Goal: Information Seeking & Learning: Learn about a topic

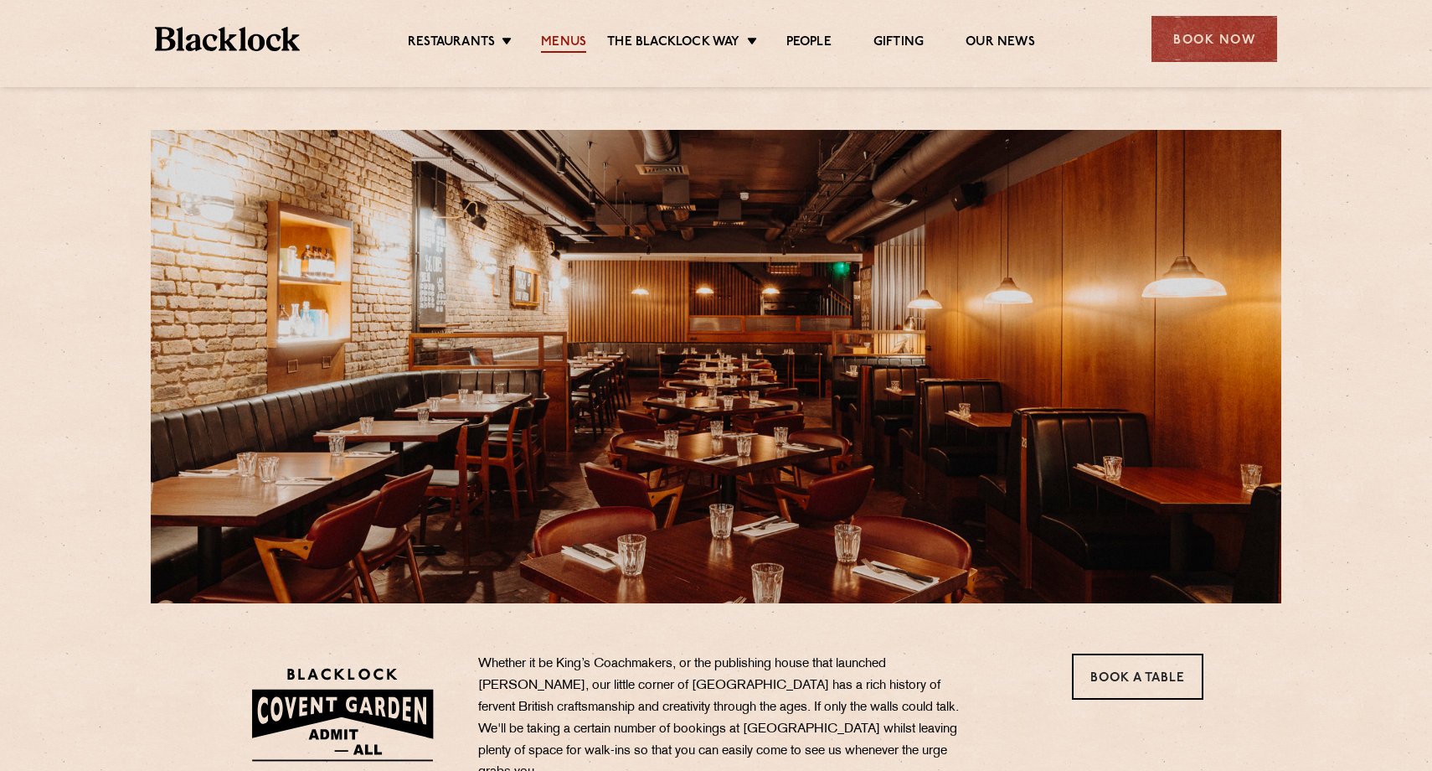
click at [567, 39] on link "Menus" at bounding box center [563, 43] width 45 height 18
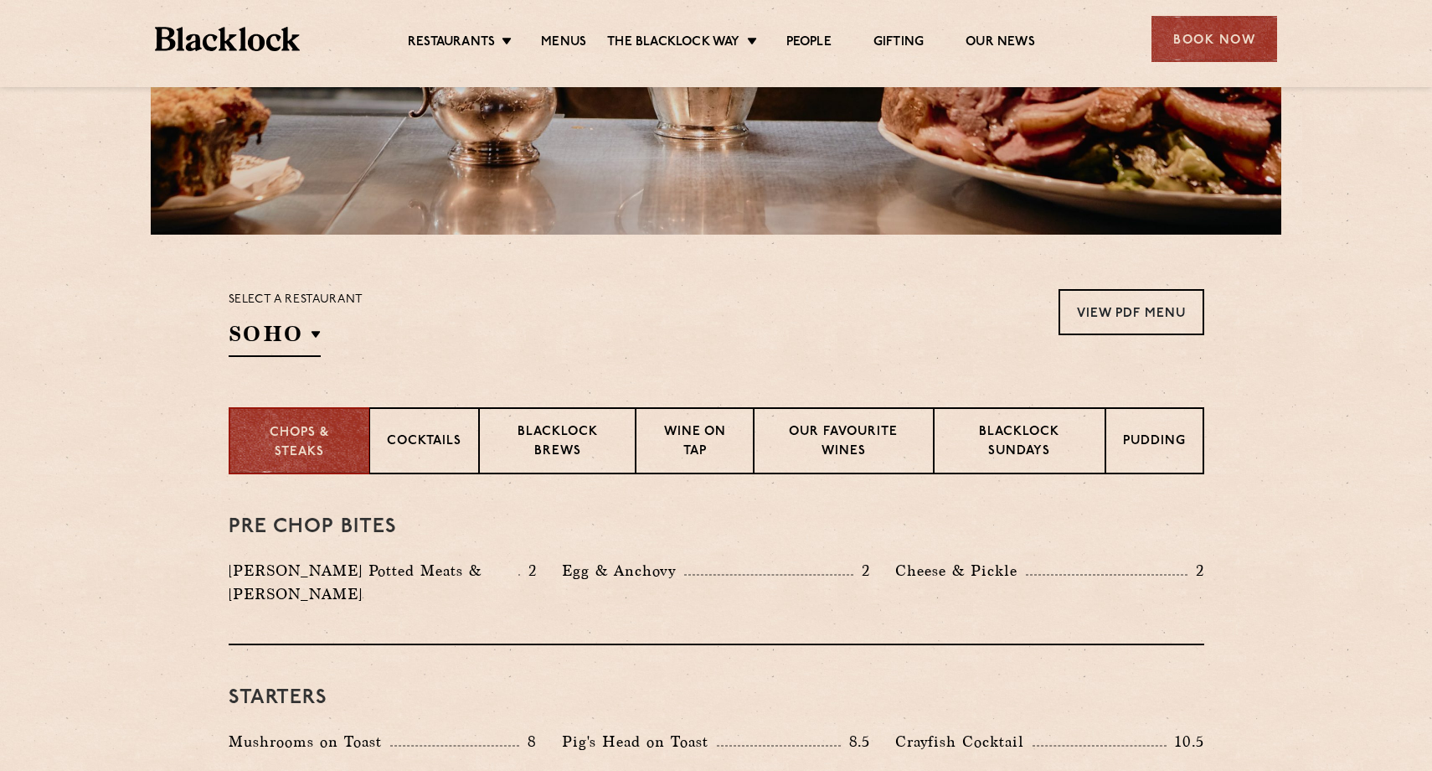
scroll to position [465, 0]
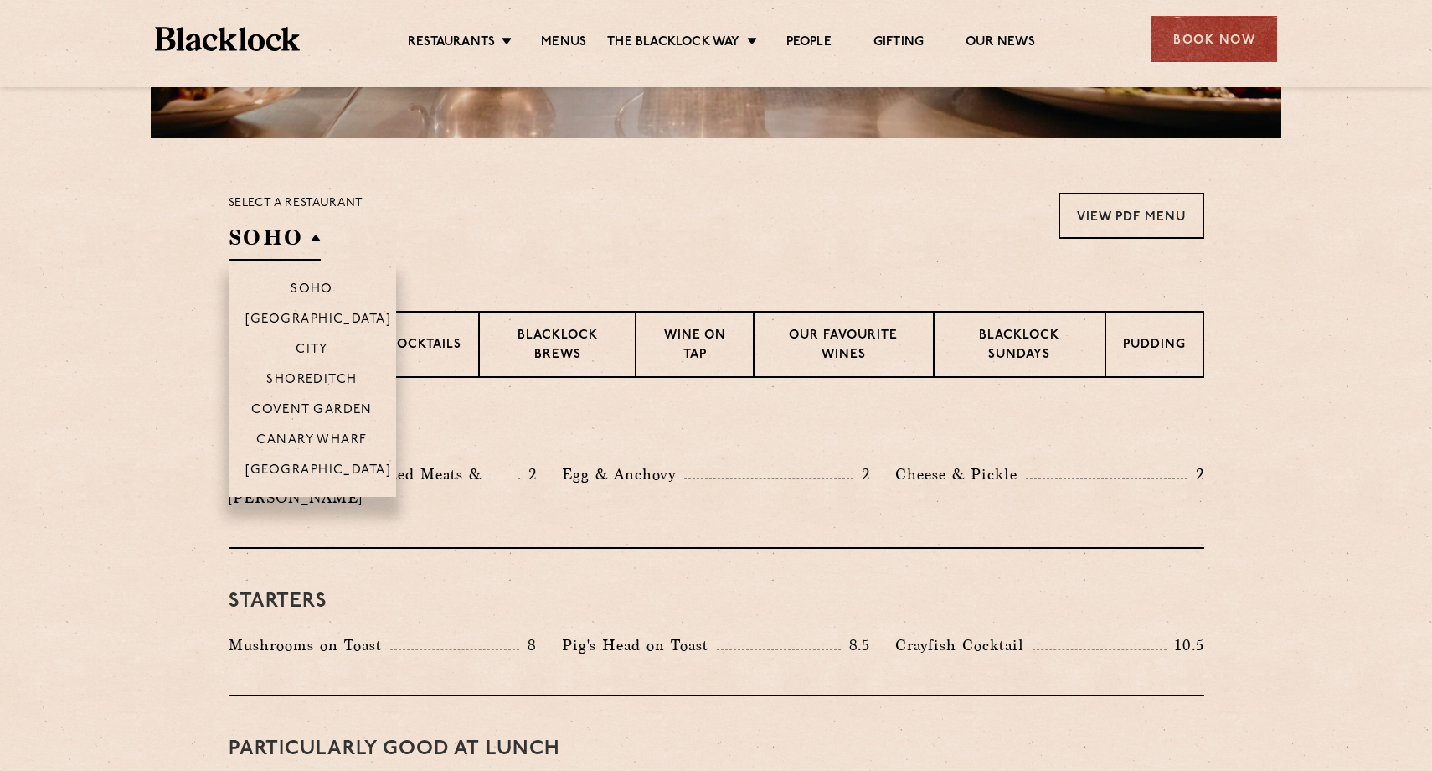
click at [297, 240] on h2 "SOHO" at bounding box center [275, 242] width 92 height 38
click at [329, 409] on p "Covent Garden" at bounding box center [311, 411] width 121 height 17
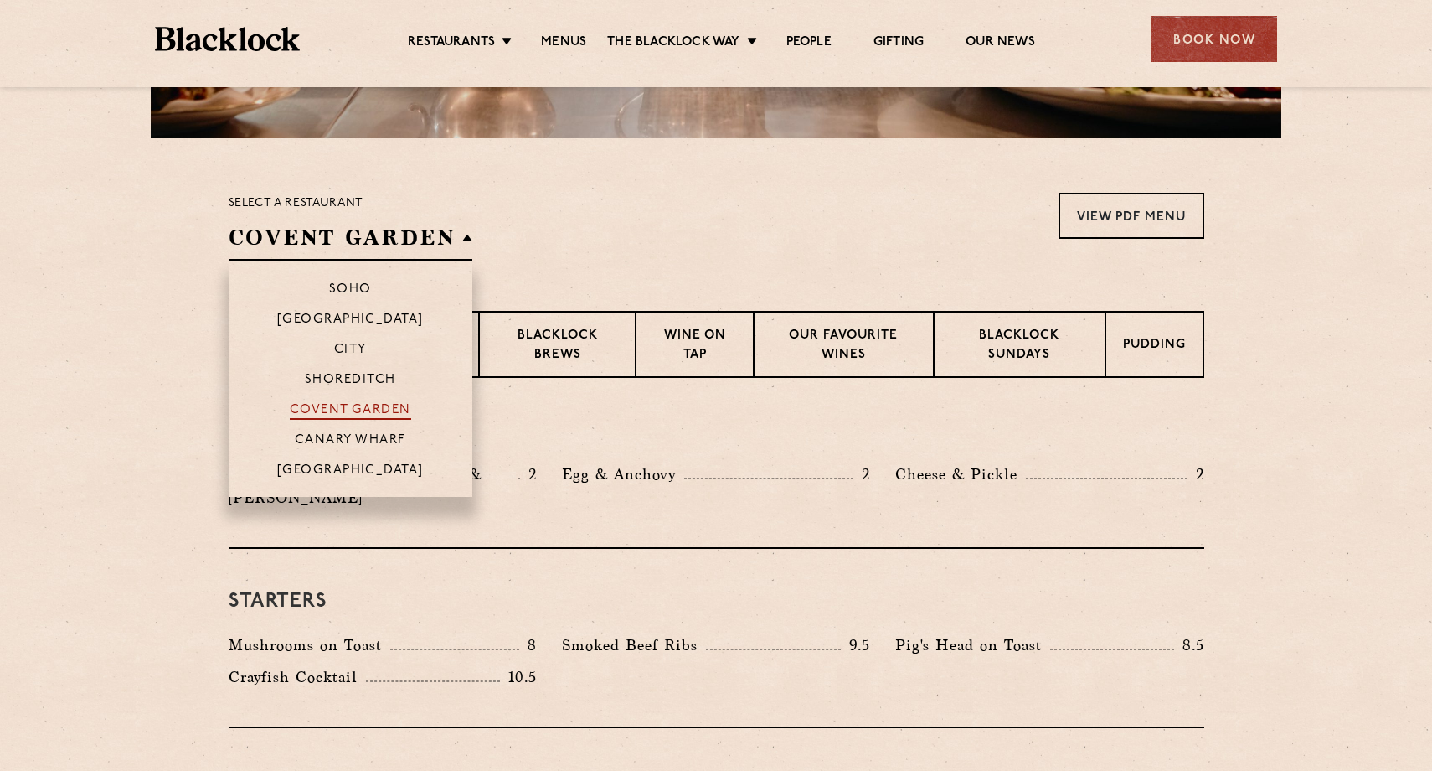
click at [375, 405] on p "Covent Garden" at bounding box center [350, 411] width 121 height 17
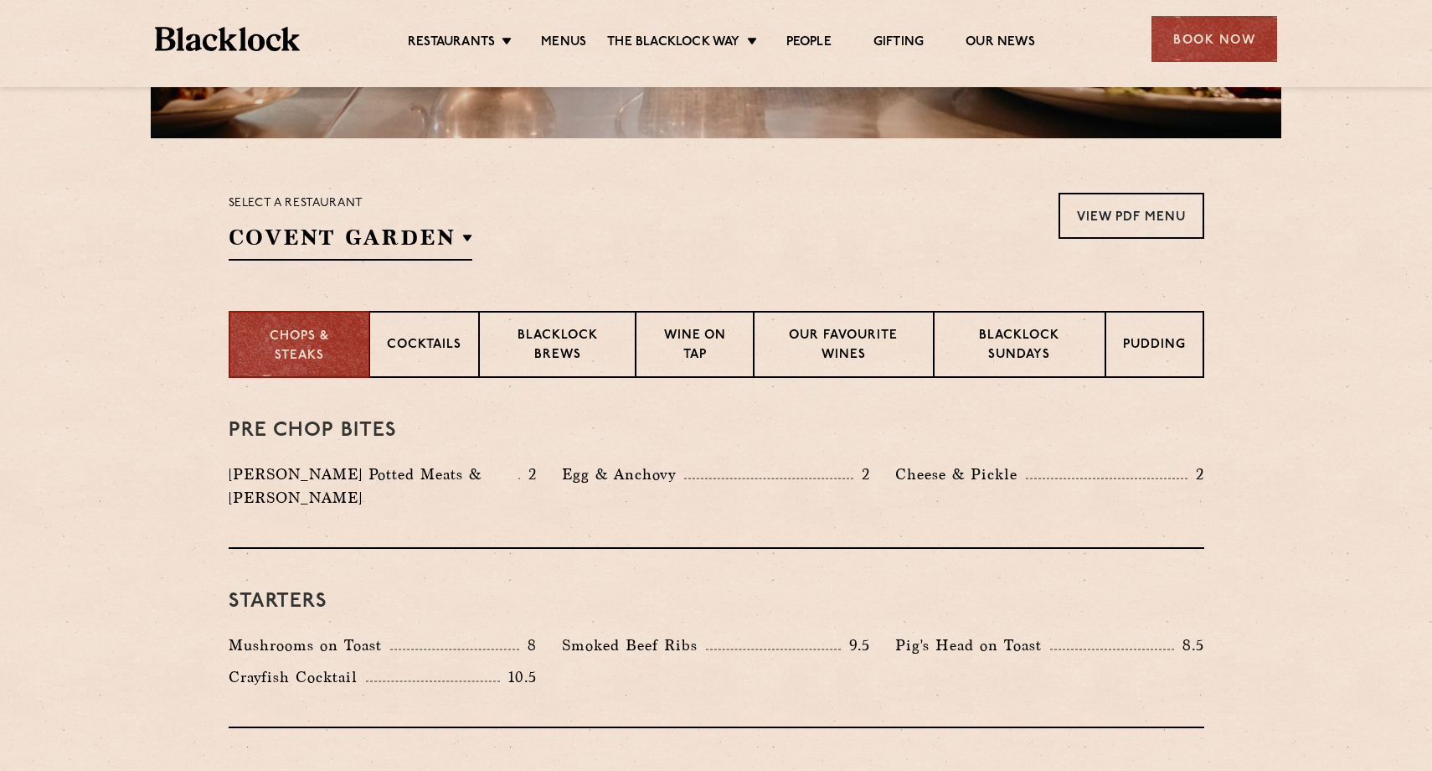
click at [64, 354] on section "Chops & Steaks Cocktails [PERSON_NAME] Brews Wine on Tap Our favourite wines [P…" at bounding box center [716, 344] width 1432 height 67
click at [1036, 351] on p "Blacklock Sundays" at bounding box center [1020, 346] width 136 height 39
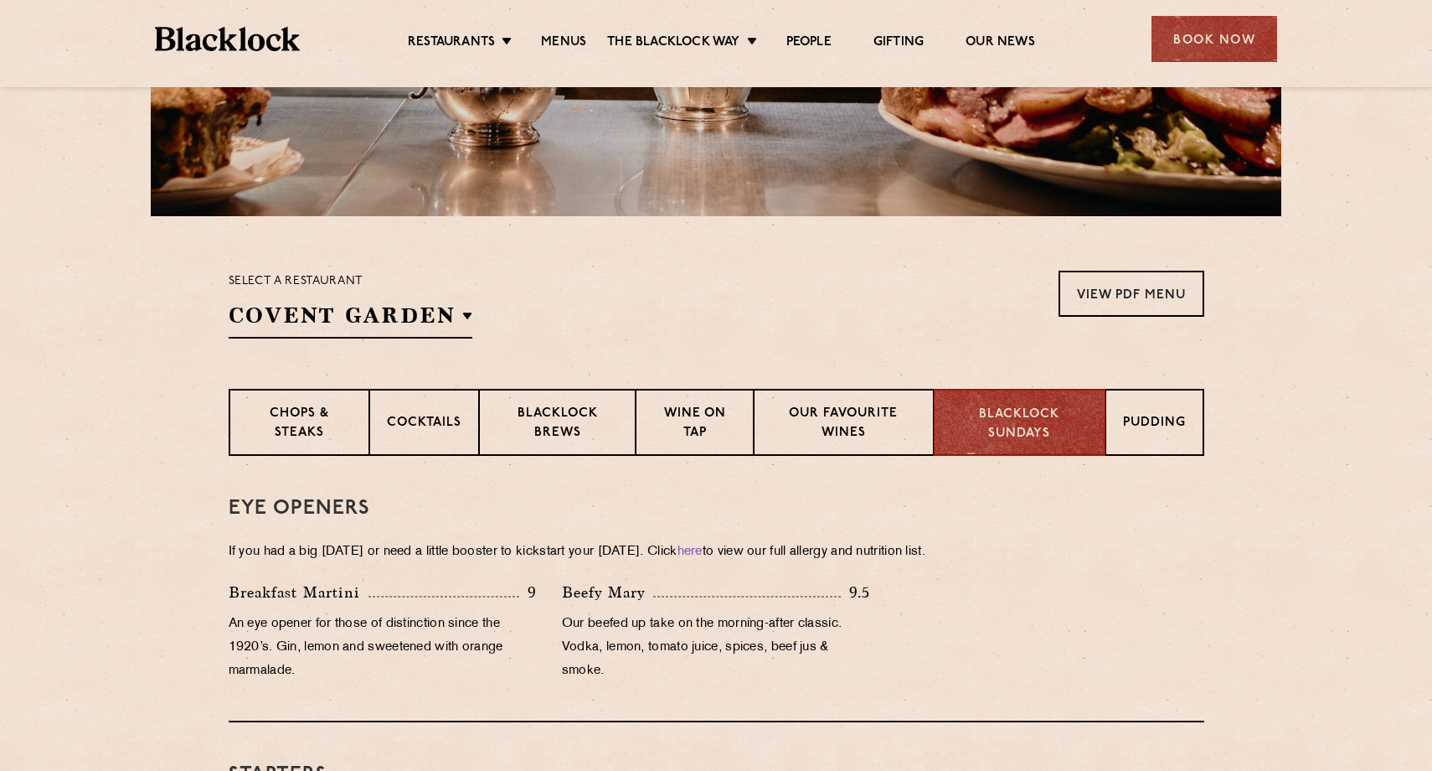
scroll to position [382, 0]
